Goal: Use online tool/utility: Utilize a website feature to perform a specific function

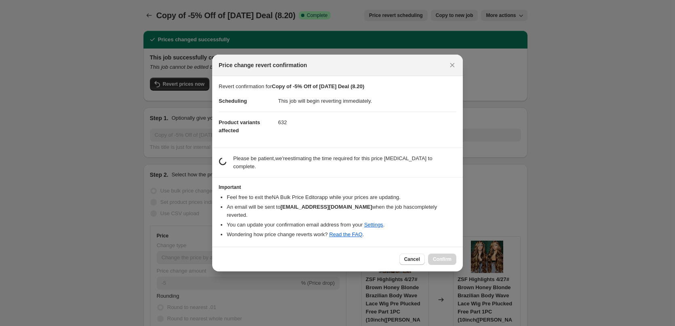
select select "percentage"
select select "pp"
select select "collection"
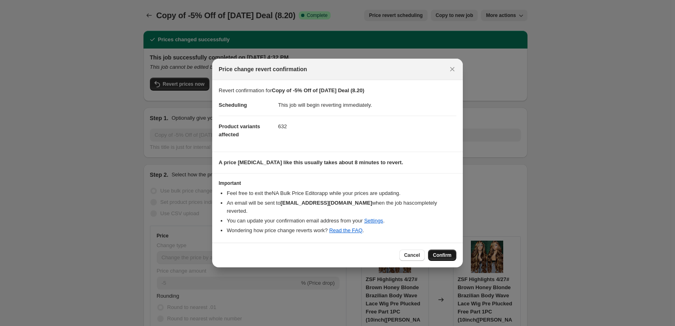
click at [448, 252] on span "Confirm" at bounding box center [442, 255] width 19 height 6
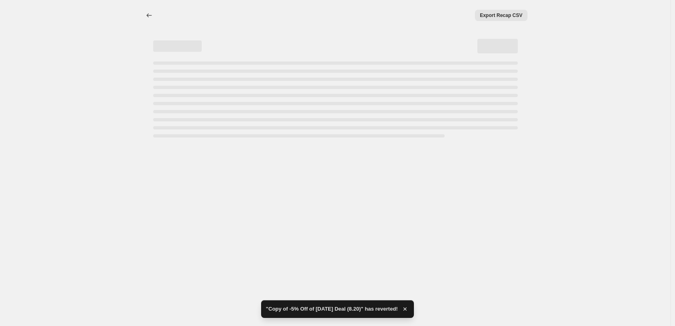
select select "percentage"
select select "pp"
select select "collection"
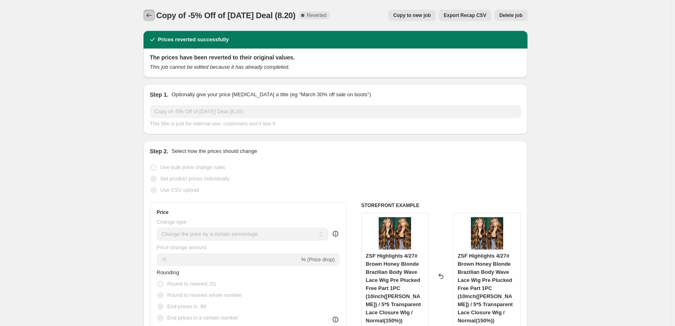
click at [148, 14] on icon "Price change jobs" at bounding box center [149, 15] width 8 height 8
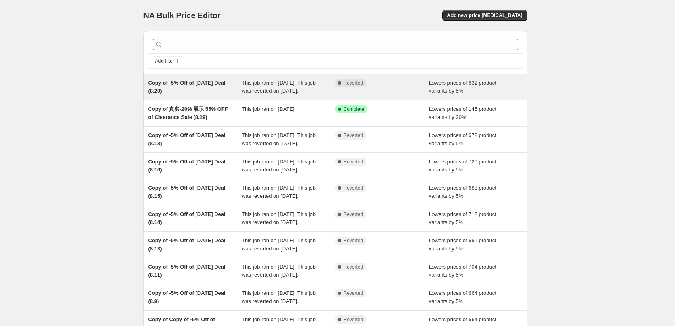
click at [297, 82] on span "This job ran on [DATE]. This job was reverted on [DATE]." at bounding box center [279, 87] width 74 height 14
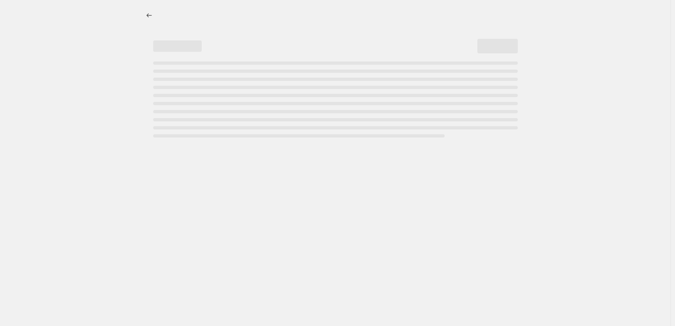
select select "percentage"
select select "pp"
select select "collection"
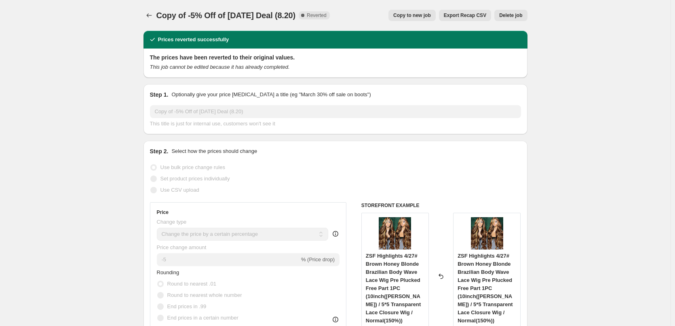
click at [422, 14] on span "Copy to new job" at bounding box center [412, 15] width 38 height 6
select select "percentage"
select select "pp"
select select "collection"
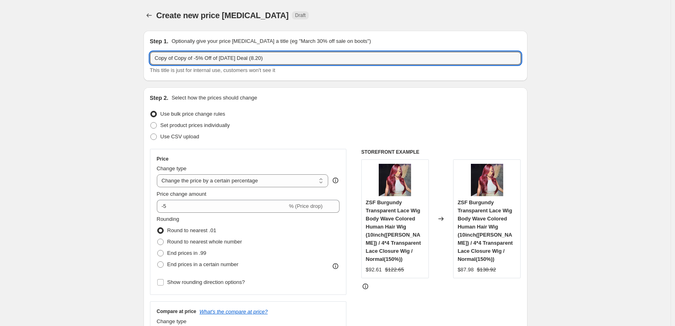
drag, startPoint x: 176, startPoint y: 61, endPoint x: 149, endPoint y: 59, distance: 26.7
click at [149, 59] on div "Step 1. Optionally give your price [MEDICAL_DATA] a title (eg "March 30% off sa…" at bounding box center [335, 56] width 384 height 50
click at [240, 59] on input "Copy of -5% Off of [DATE] Deal (8.20)" at bounding box center [335, 58] width 371 height 13
type input "Copy of -5% Off of [DATE] Deal (8.22)"
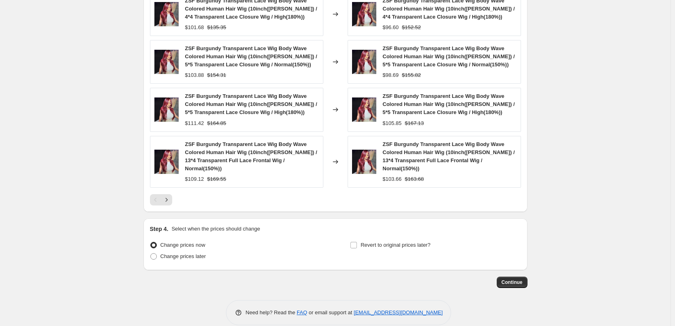
scroll to position [738, 0]
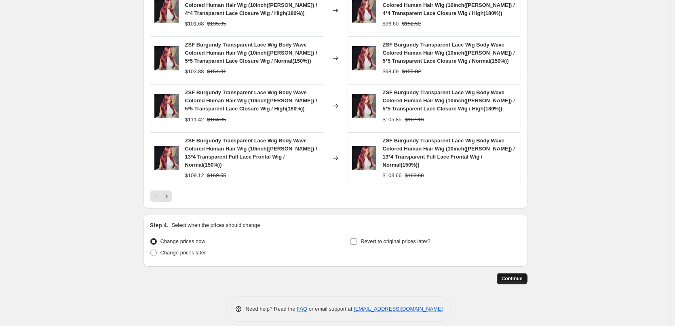
click at [511, 273] on button "Continue" at bounding box center [511, 278] width 31 height 11
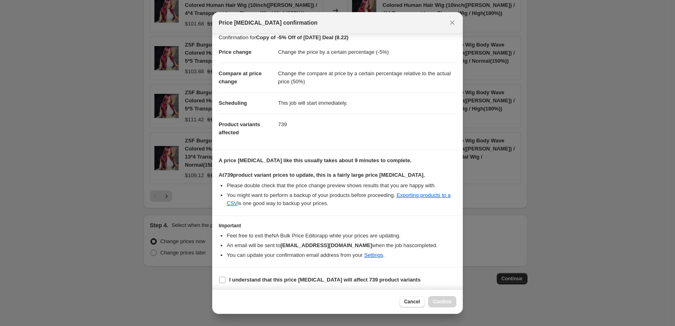
scroll to position [9, 0]
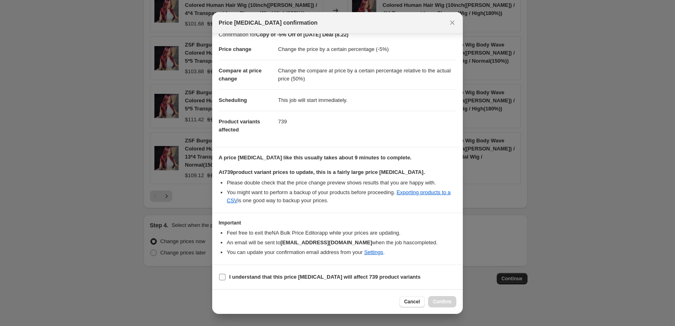
drag, startPoint x: 223, startPoint y: 275, endPoint x: 243, endPoint y: 280, distance: 20.6
click at [223, 275] on input "I understand that this price [MEDICAL_DATA] will affect 739 product variants" at bounding box center [222, 276] width 6 height 6
checkbox input "true"
click at [439, 301] on span "Confirm" at bounding box center [442, 301] width 19 height 6
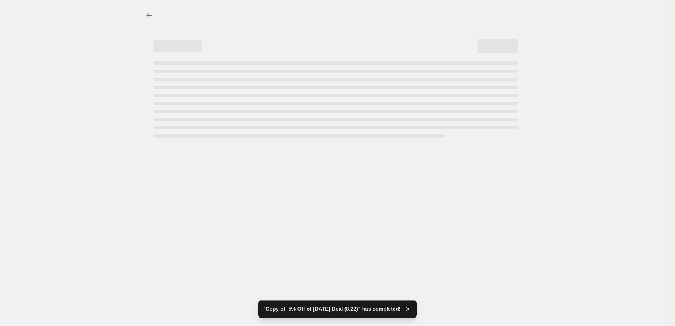
select select "percentage"
select select "pp"
select select "collection"
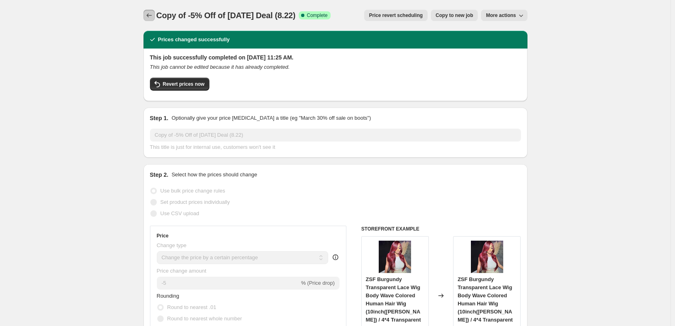
click at [153, 15] on icon "Price change jobs" at bounding box center [149, 15] width 8 height 8
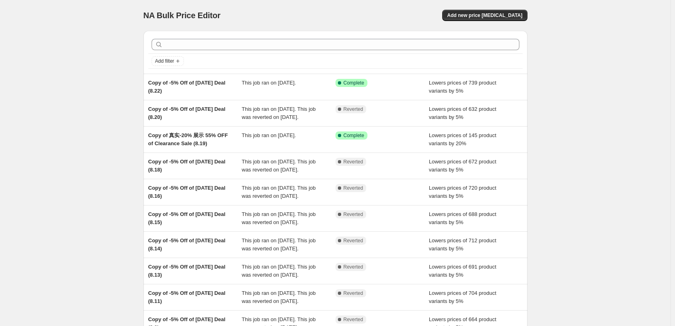
click at [102, 99] on div "NA Bulk Price Editor. This page is ready NA Bulk Price Editor Add new price [ME…" at bounding box center [335, 208] width 670 height 416
click at [78, 97] on div "NA Bulk Price Editor. This page is ready NA Bulk Price Editor Add new price [ME…" at bounding box center [335, 208] width 670 height 416
click at [105, 74] on div "NA Bulk Price Editor. This page is ready NA Bulk Price Editor Add new price [ME…" at bounding box center [335, 208] width 670 height 416
